Goal: Information Seeking & Learning: Find specific fact

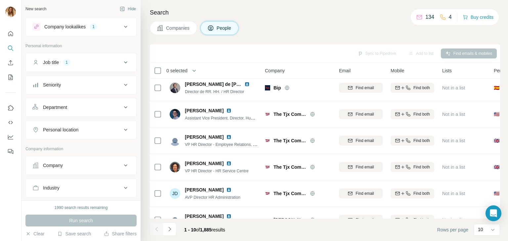
scroll to position [3, 0]
click at [182, 28] on span "Companies" at bounding box center [178, 28] width 24 height 7
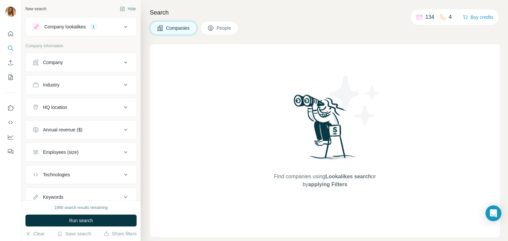
click at [219, 27] on span "People" at bounding box center [224, 28] width 15 height 7
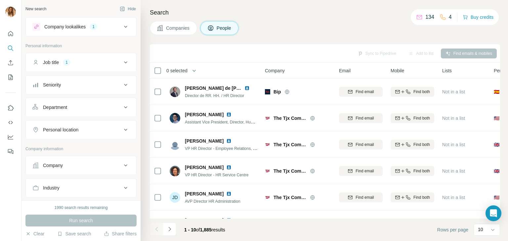
click at [189, 25] on span "Companies" at bounding box center [178, 28] width 24 height 7
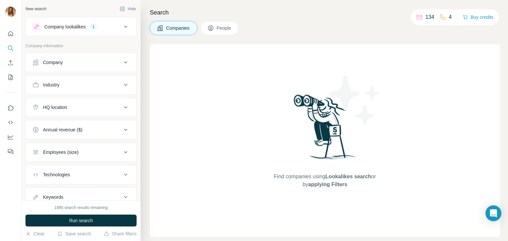
click at [122, 60] on icon at bounding box center [126, 63] width 8 height 8
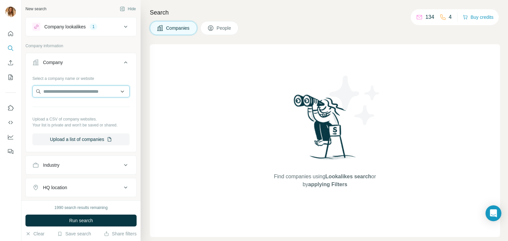
click at [91, 92] on input "text" at bounding box center [80, 92] width 97 height 12
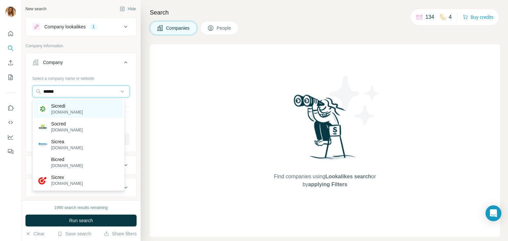
type input "******"
click at [92, 107] on div "Sicredi [DOMAIN_NAME]" at bounding box center [78, 109] width 89 height 18
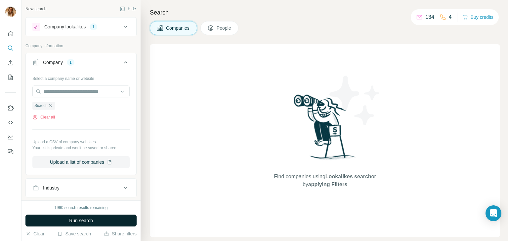
click at [73, 221] on span "Run search" at bounding box center [81, 221] width 24 height 7
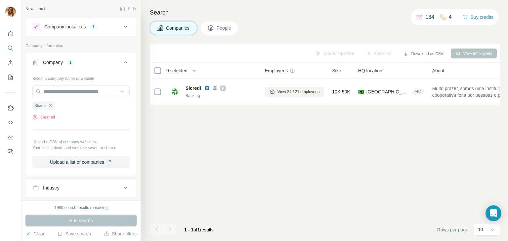
click at [215, 26] on button "People" at bounding box center [219, 28] width 38 height 14
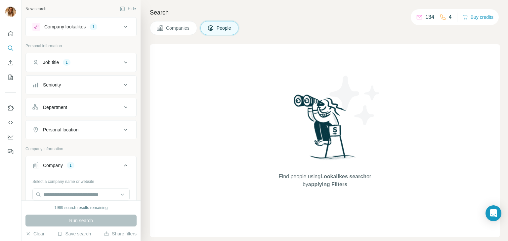
click at [171, 25] on span "Companies" at bounding box center [178, 28] width 24 height 7
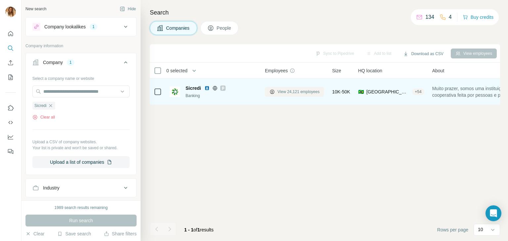
click at [294, 94] on span "View 24,121 employees" at bounding box center [298, 92] width 42 height 6
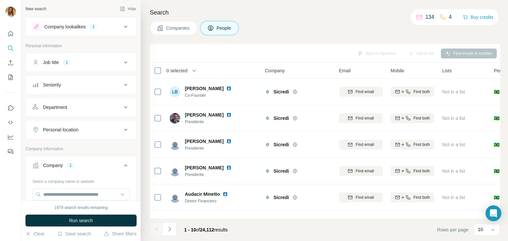
click at [122, 105] on icon at bounding box center [126, 108] width 8 height 8
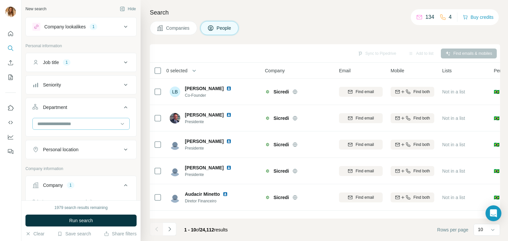
click at [111, 123] on input at bounding box center [78, 123] width 82 height 7
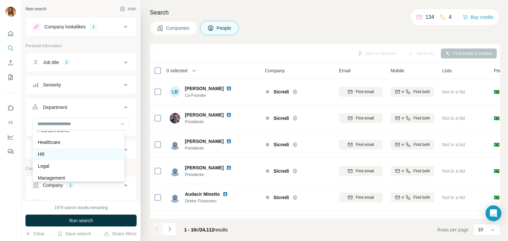
click at [88, 149] on div "HR" at bounding box center [78, 154] width 89 height 12
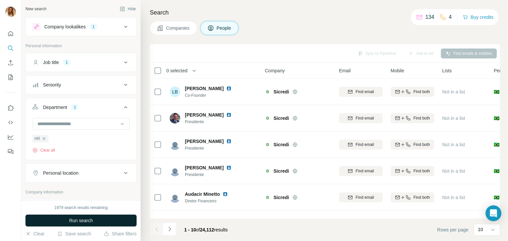
click at [91, 219] on span "Run search" at bounding box center [81, 221] width 24 height 7
